Goal: Information Seeking & Learning: Learn about a topic

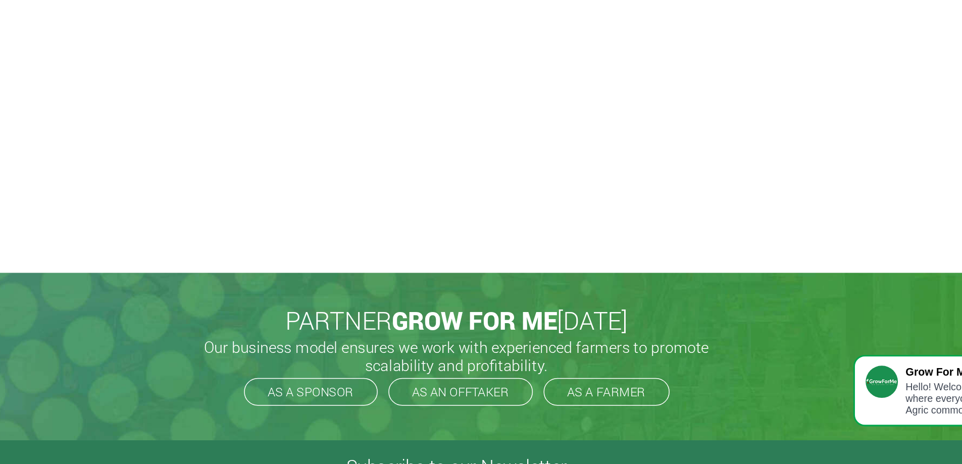
scroll to position [35, 0]
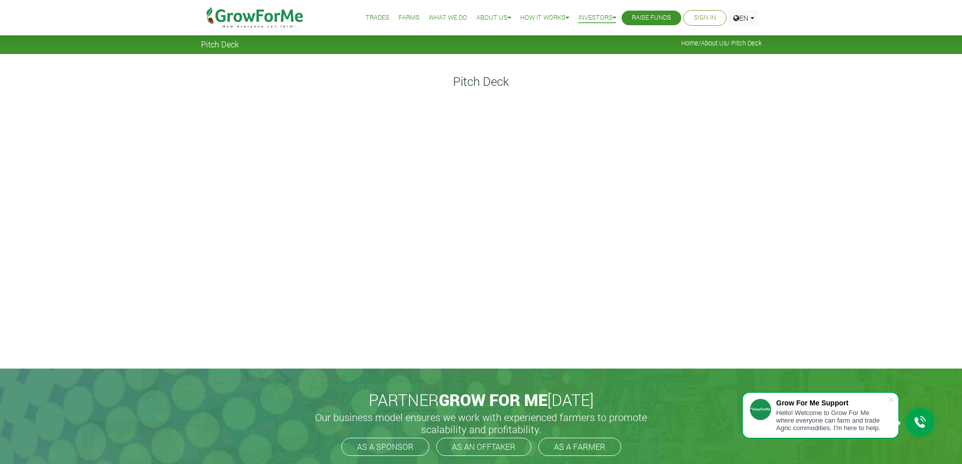
click at [631, 18] on link "Raise Funds" at bounding box center [650, 18] width 39 height 11
